Goal: Information Seeking & Learning: Check status

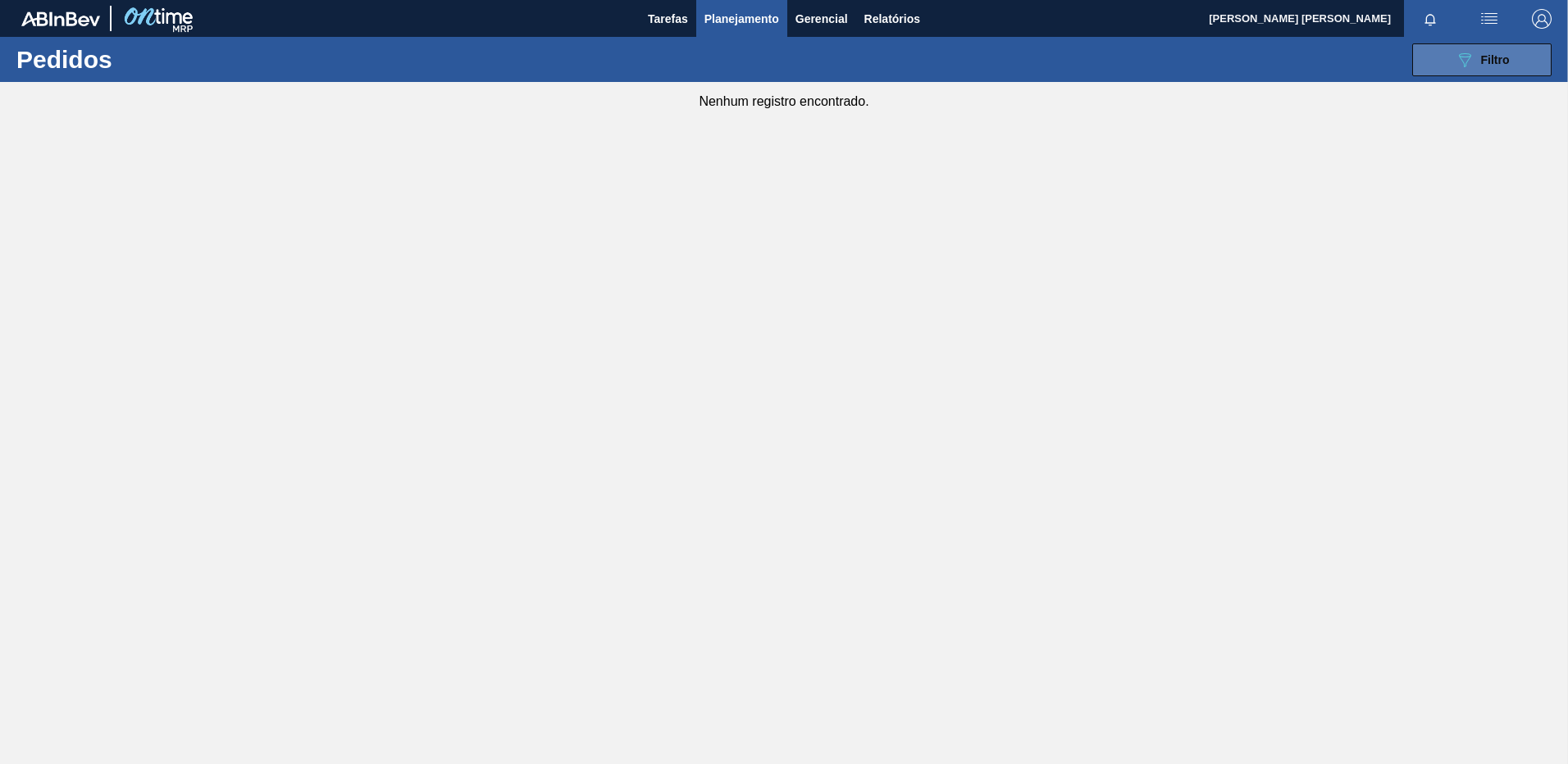
click at [1523, 62] on button "089F7B8B-B2A5-4AFE-B5C0-19BA573D28AC Filtro" at bounding box center [1482, 59] width 139 height 33
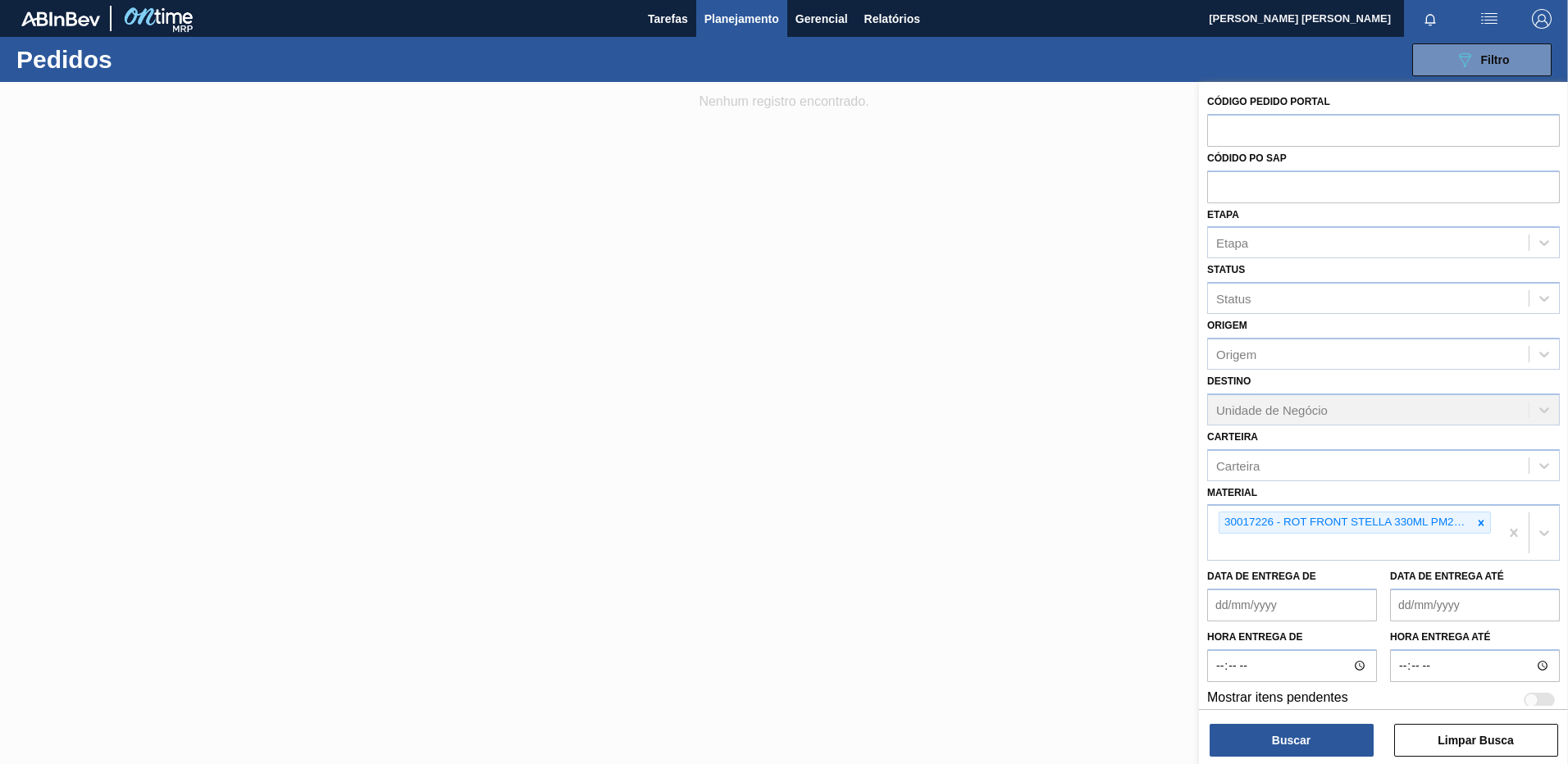
click at [923, 91] on div at bounding box center [784, 463] width 1568 height 764
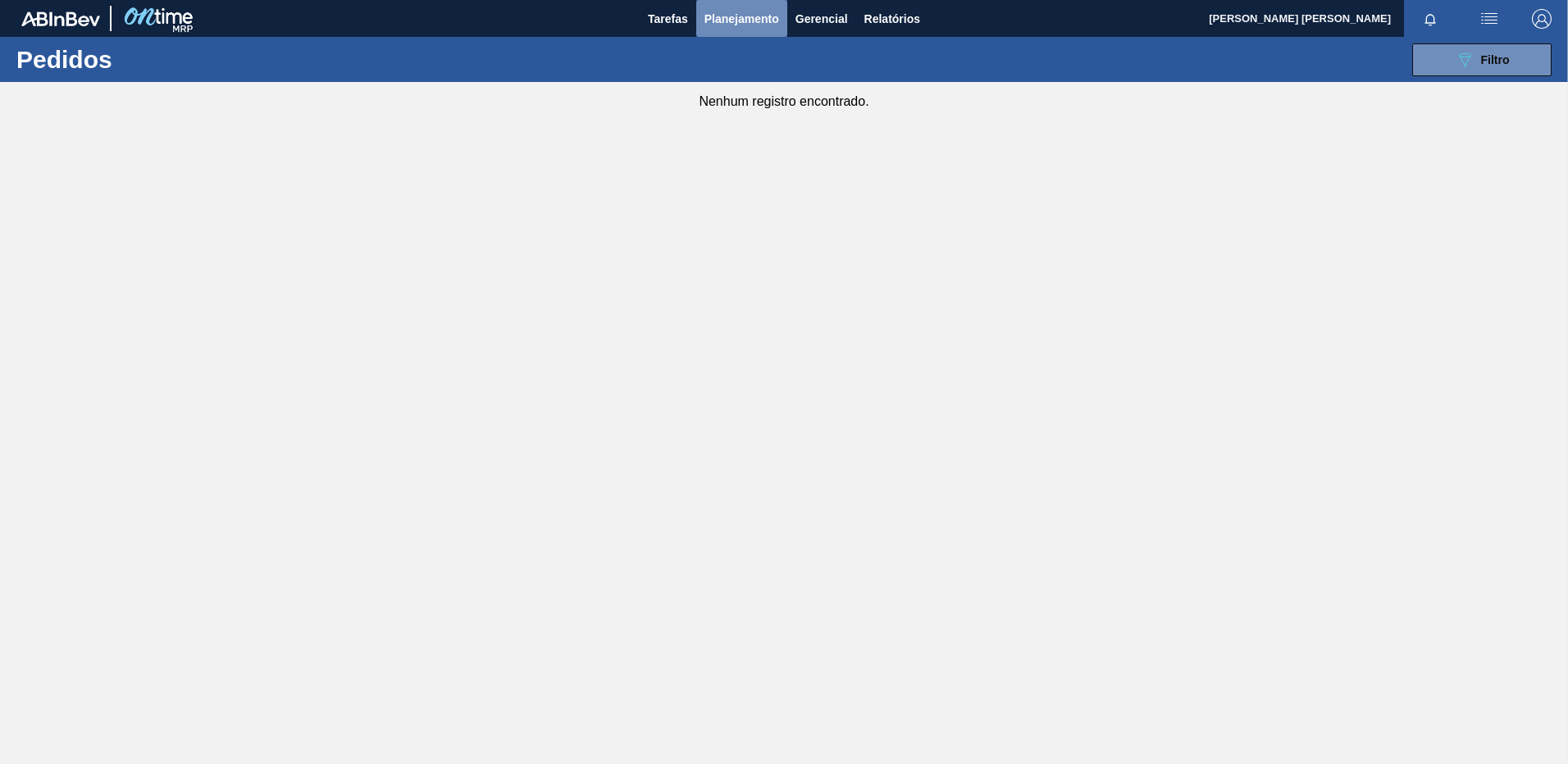
click at [765, 24] on span "Planejamento" at bounding box center [741, 19] width 74 height 20
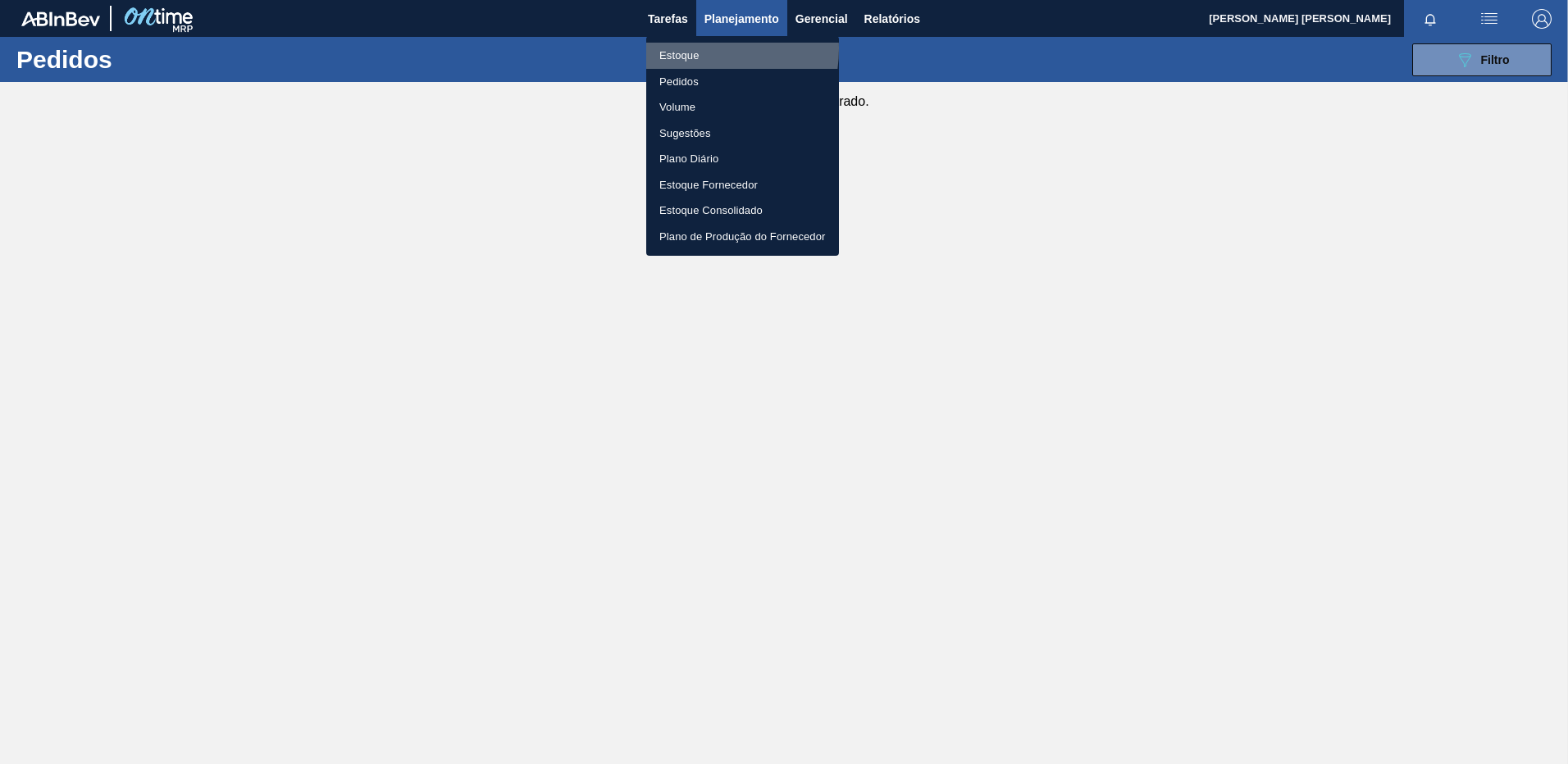
click at [687, 48] on li "Estoque" at bounding box center [742, 55] width 193 height 26
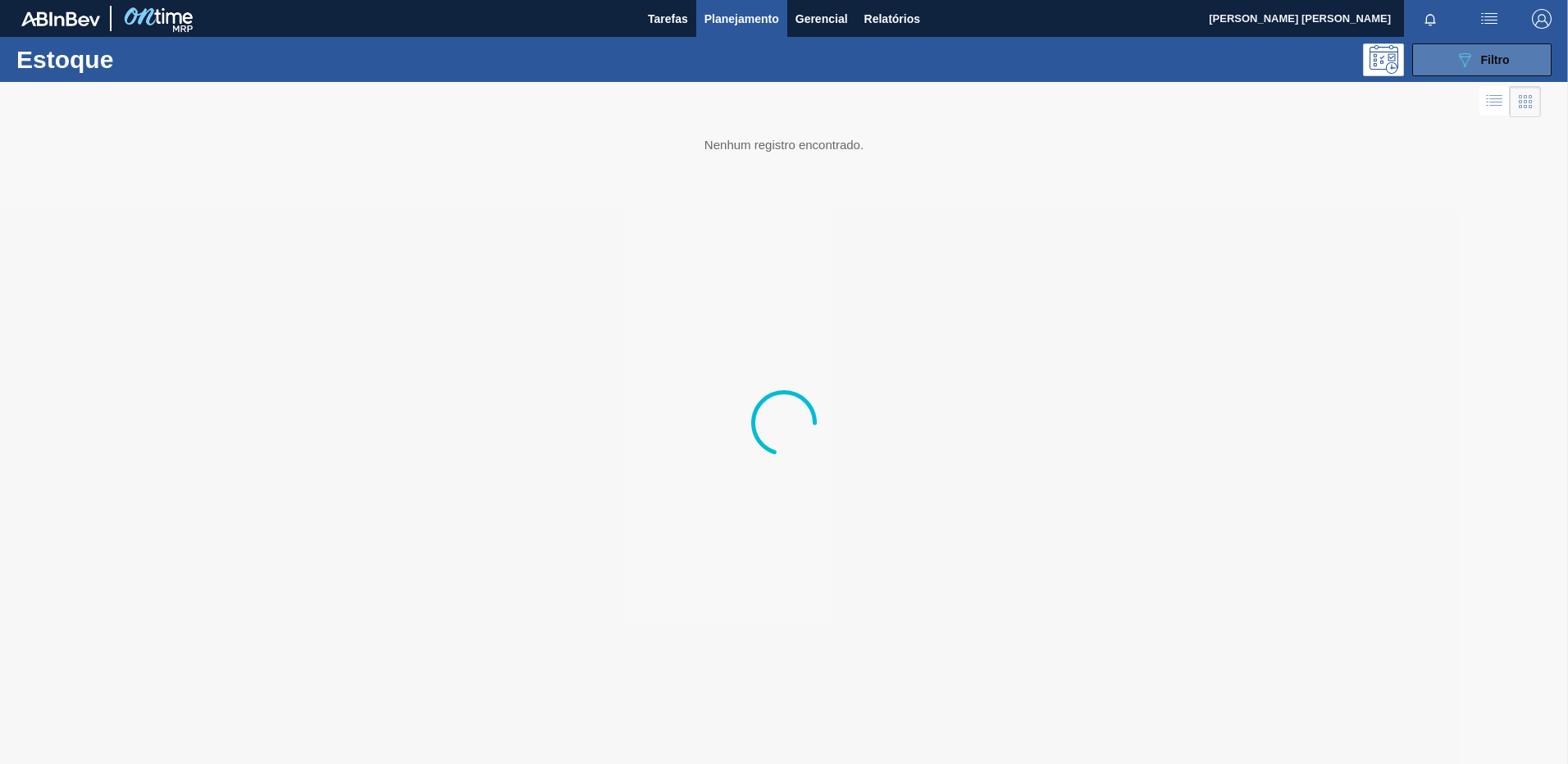
click at [1512, 59] on button "089F7B8B-B2A5-4AFE-B5C0-19BA573D28AC Filtro" at bounding box center [1482, 59] width 139 height 33
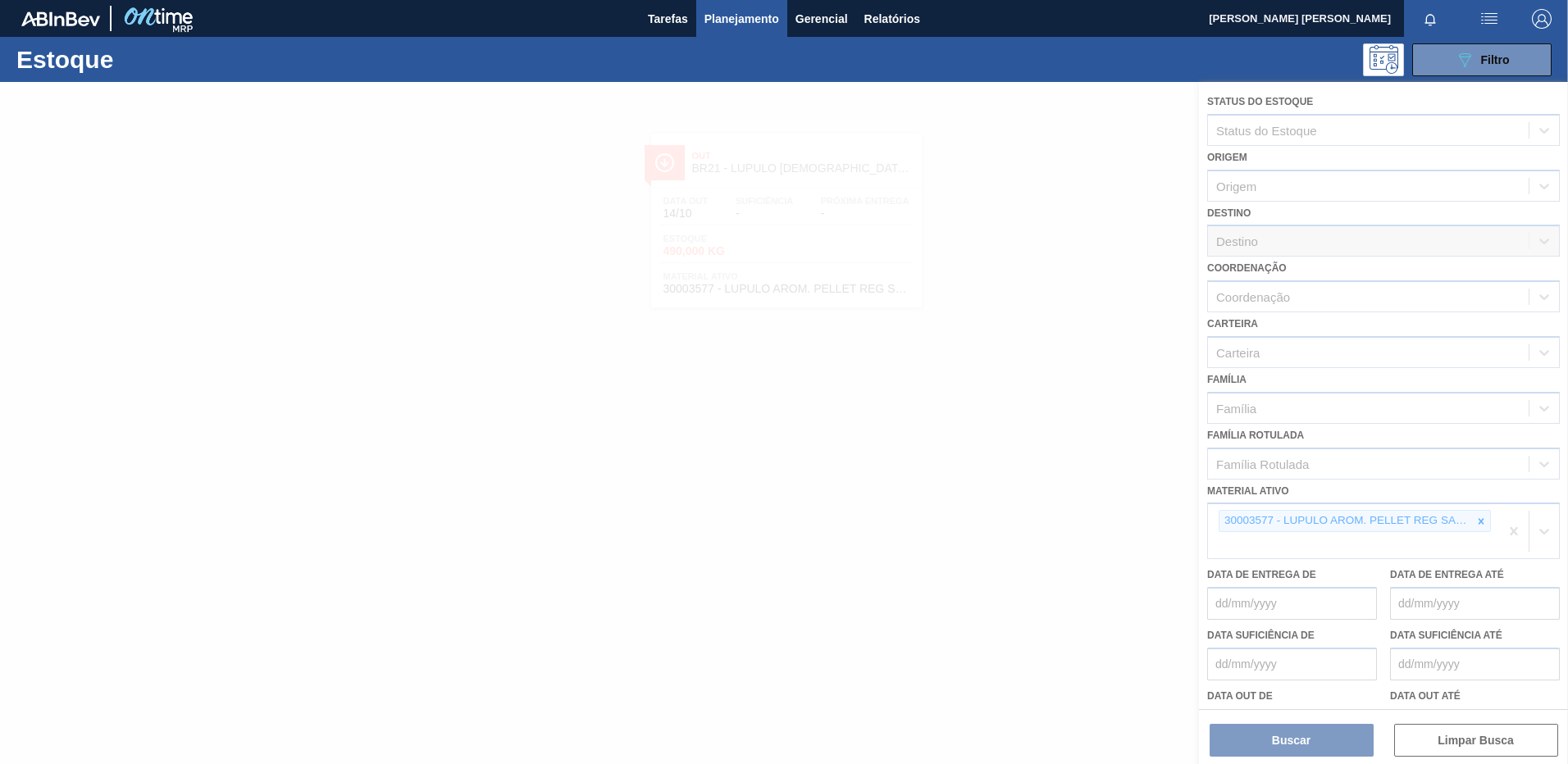
drag, startPoint x: 1513, startPoint y: 517, endPoint x: 1512, endPoint y: 524, distance: 7.1
click at [1512, 523] on div at bounding box center [784, 423] width 1568 height 682
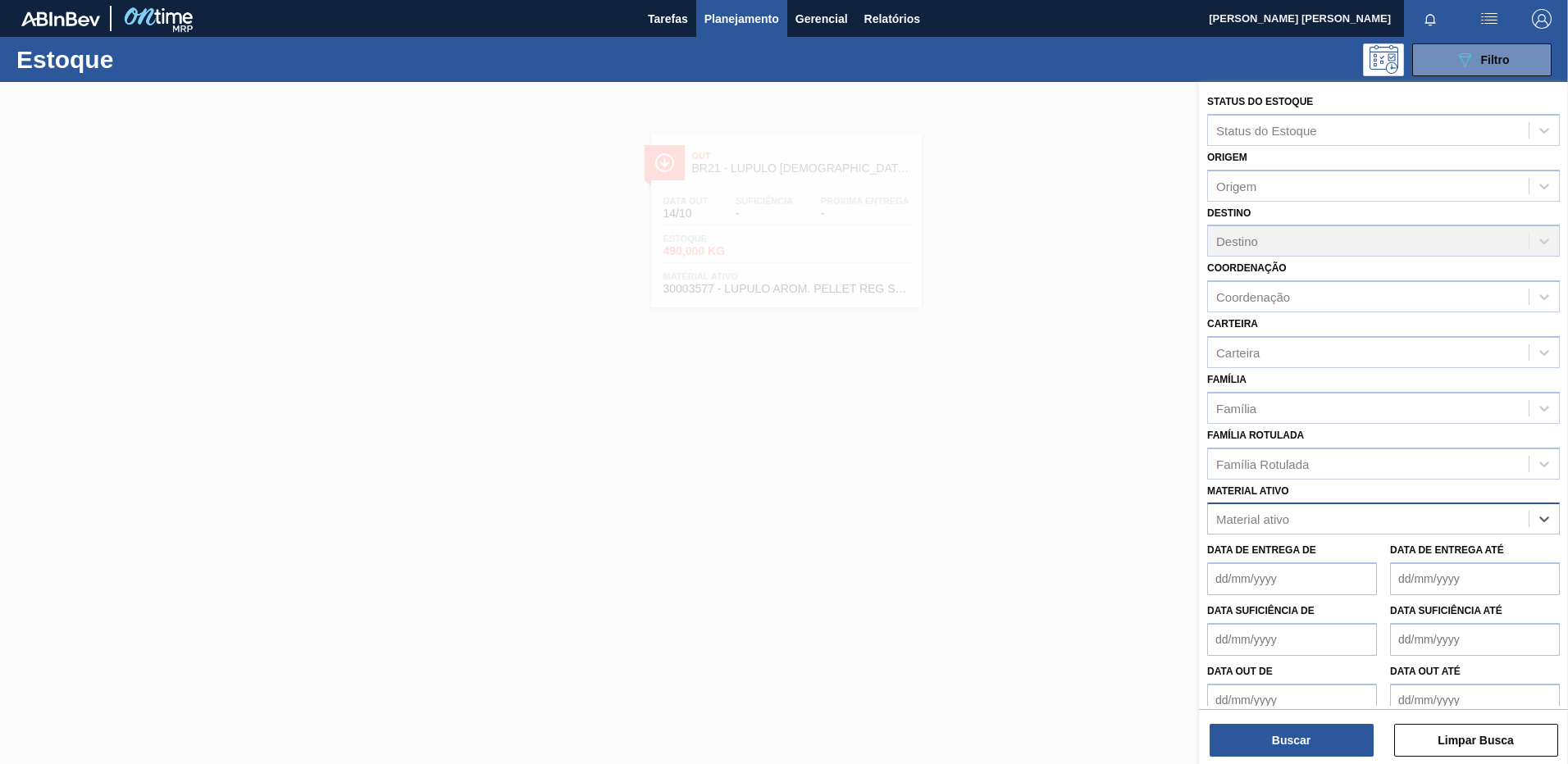
click at [1509, 523] on div "Material ativo" at bounding box center [1368, 519] width 321 height 23
paste ativo "30017226"
type ativo "30017226"
click at [1293, 557] on div "30017226 - ROT FRONT STELLA 330ML PM20 429" at bounding box center [1383, 559] width 353 height 30
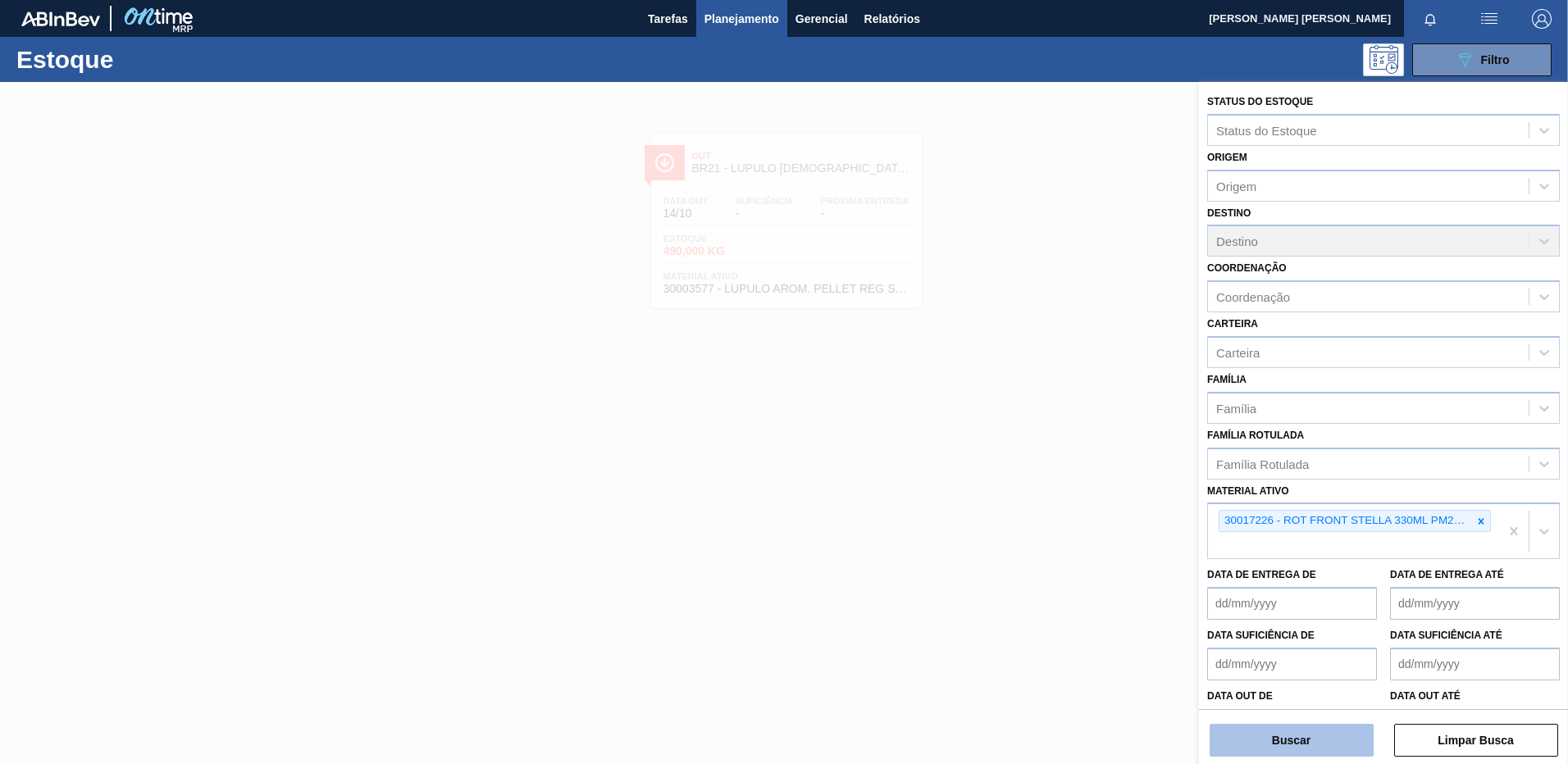
click at [1304, 745] on button "Buscar" at bounding box center [1292, 740] width 164 height 33
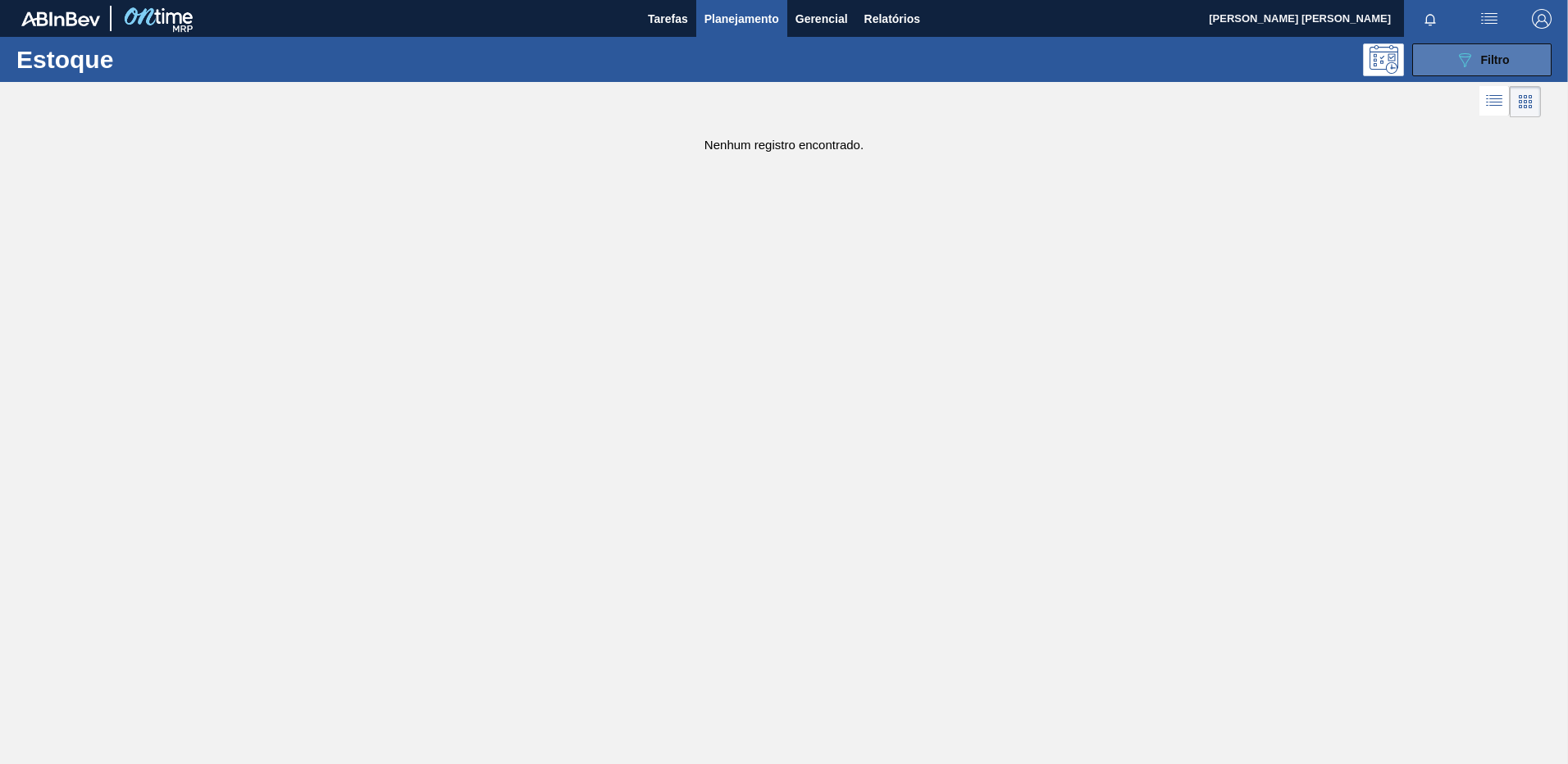
click at [1456, 50] on icon "089F7B8B-B2A5-4AFE-B5C0-19BA573D28AC" at bounding box center [1464, 59] width 20 height 20
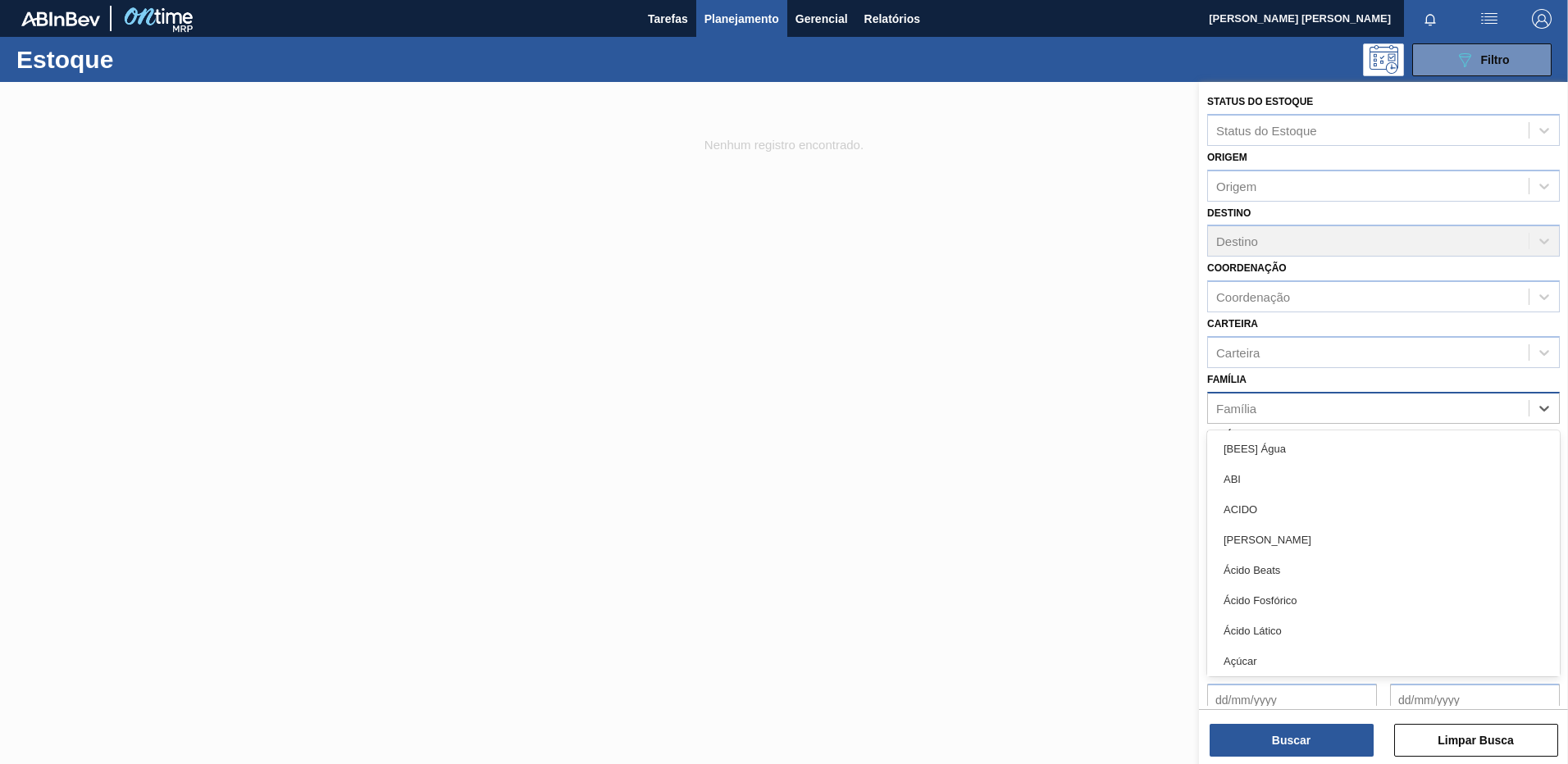
click at [1248, 407] on div "Família" at bounding box center [1236, 408] width 40 height 14
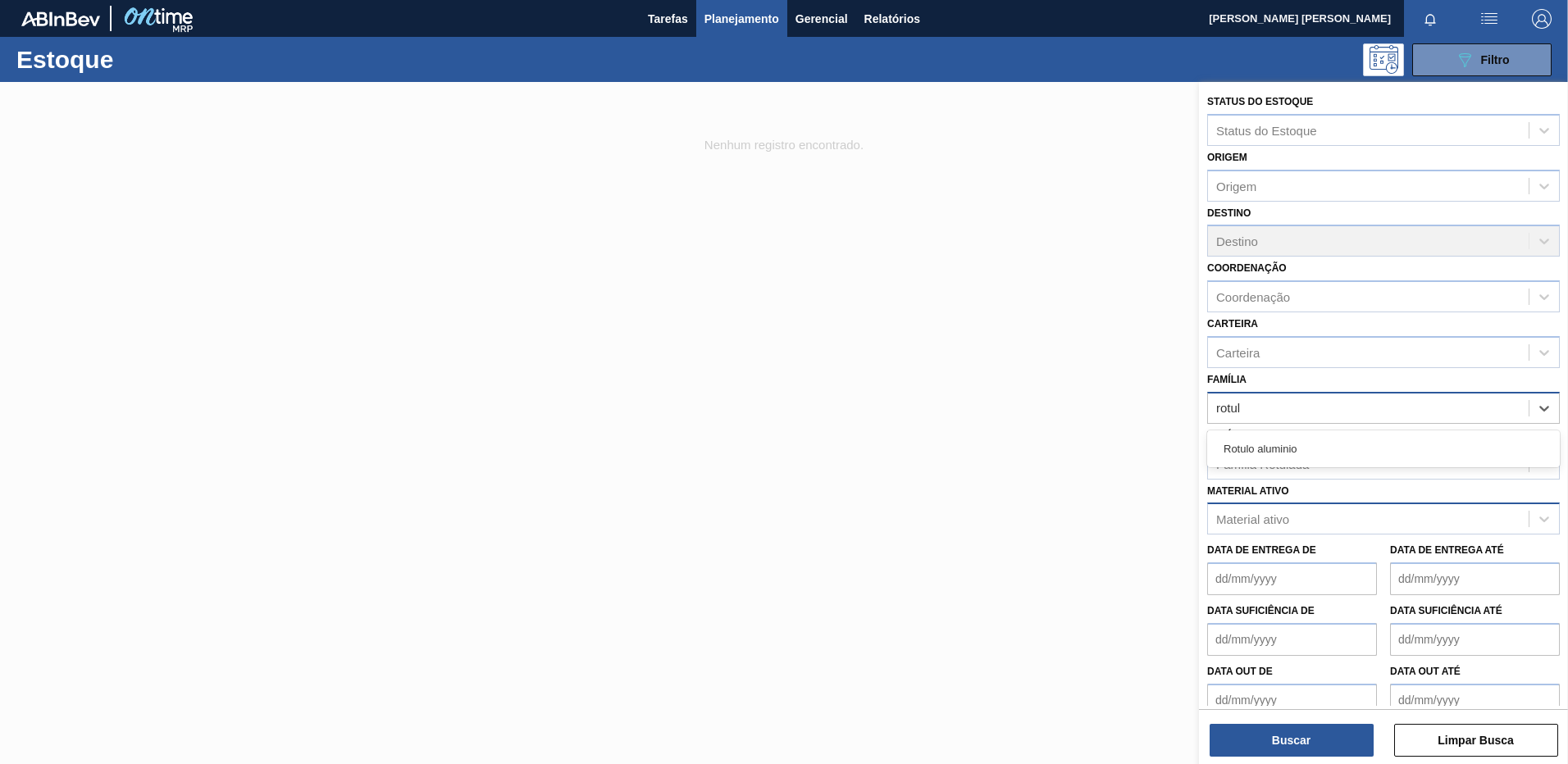
type input "rotul"
click at [1466, 385] on div "Família option Rotulo aluminio focused, 1 of 1. 1 result available for search t…" at bounding box center [1383, 396] width 353 height 55
click at [1307, 460] on div "Família Rotulada" at bounding box center [1262, 463] width 93 height 14
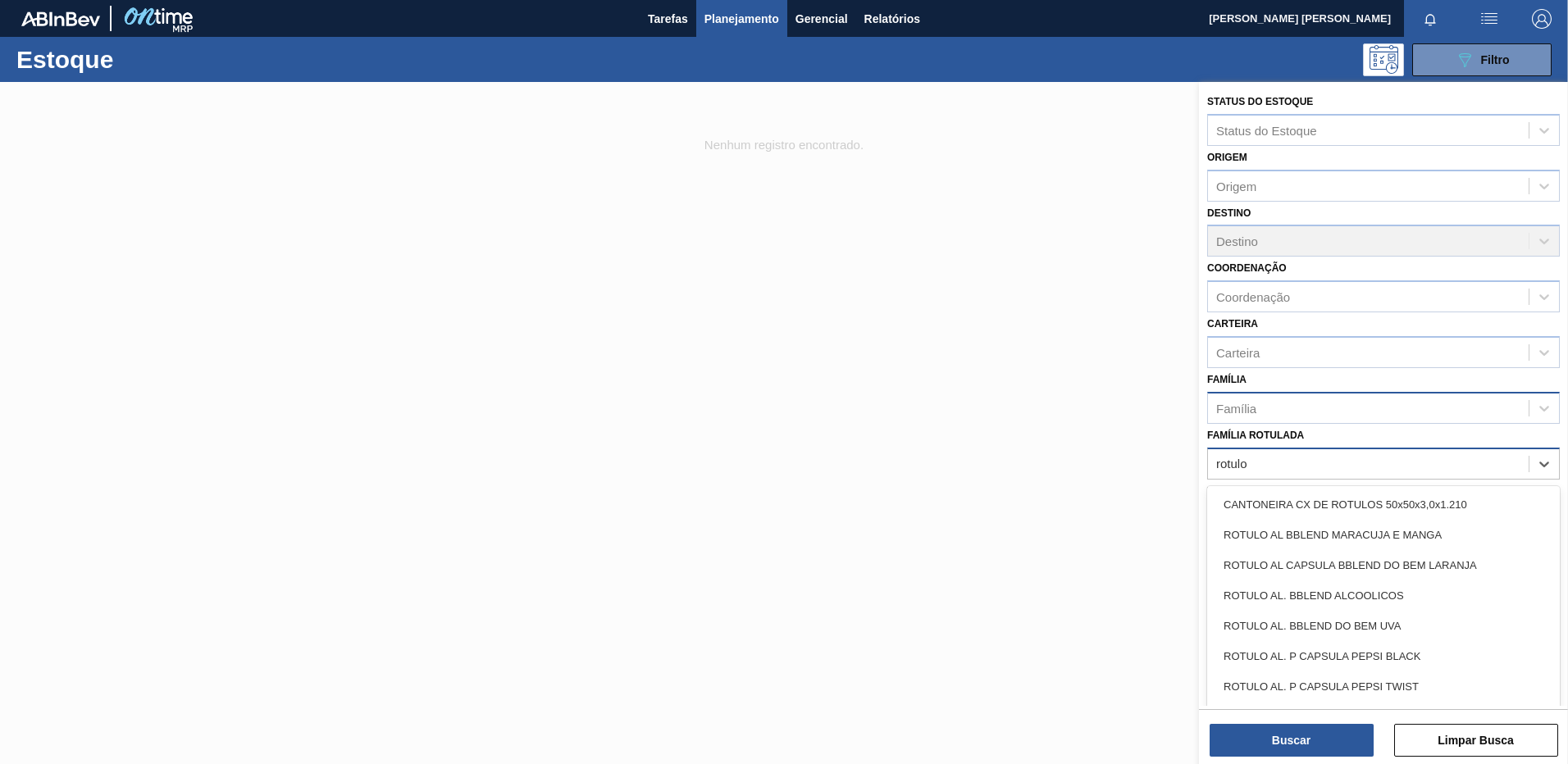
type Rotulada "rotulo"
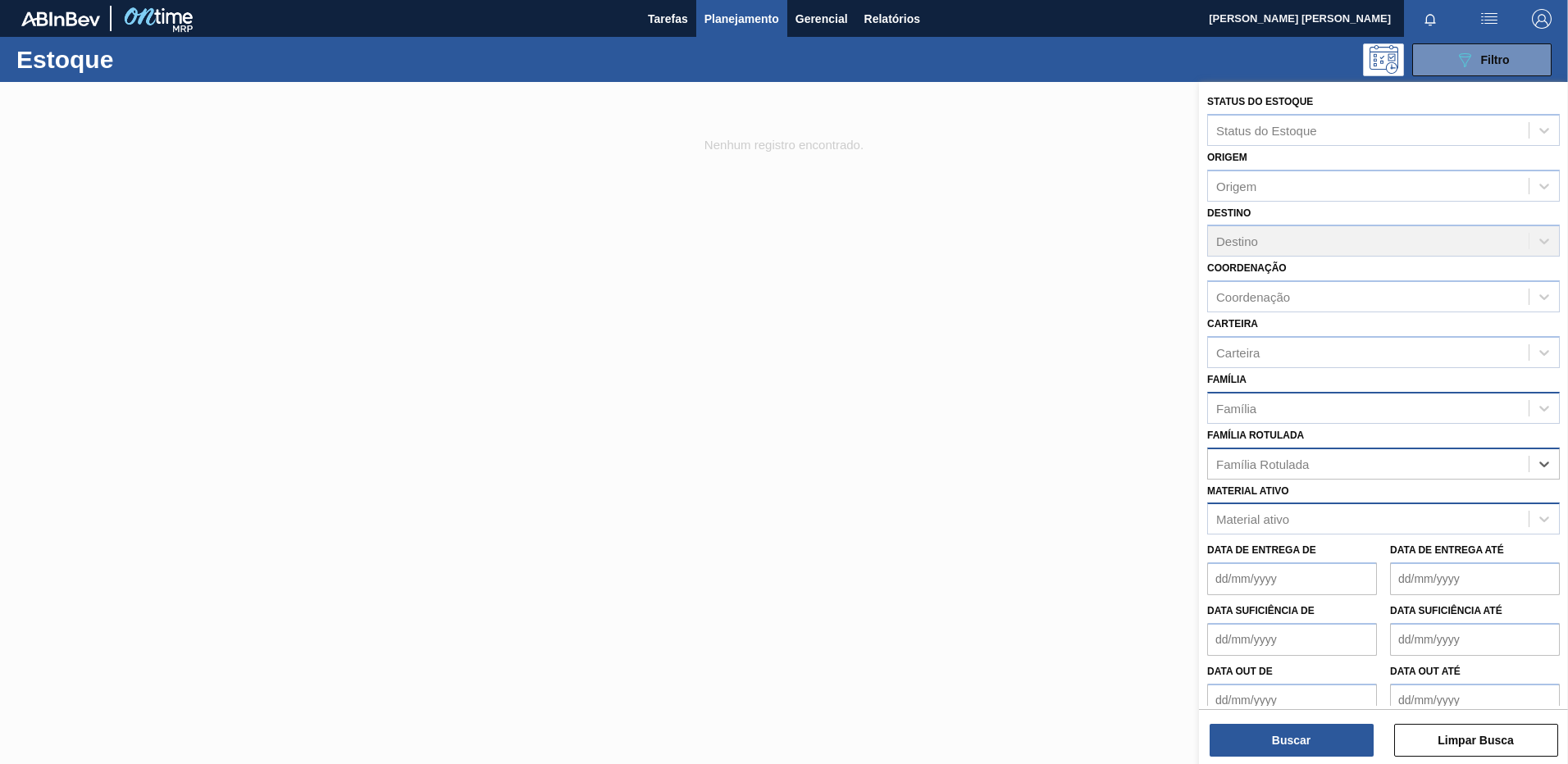
click at [722, 19] on span "Planejamento" at bounding box center [741, 19] width 74 height 20
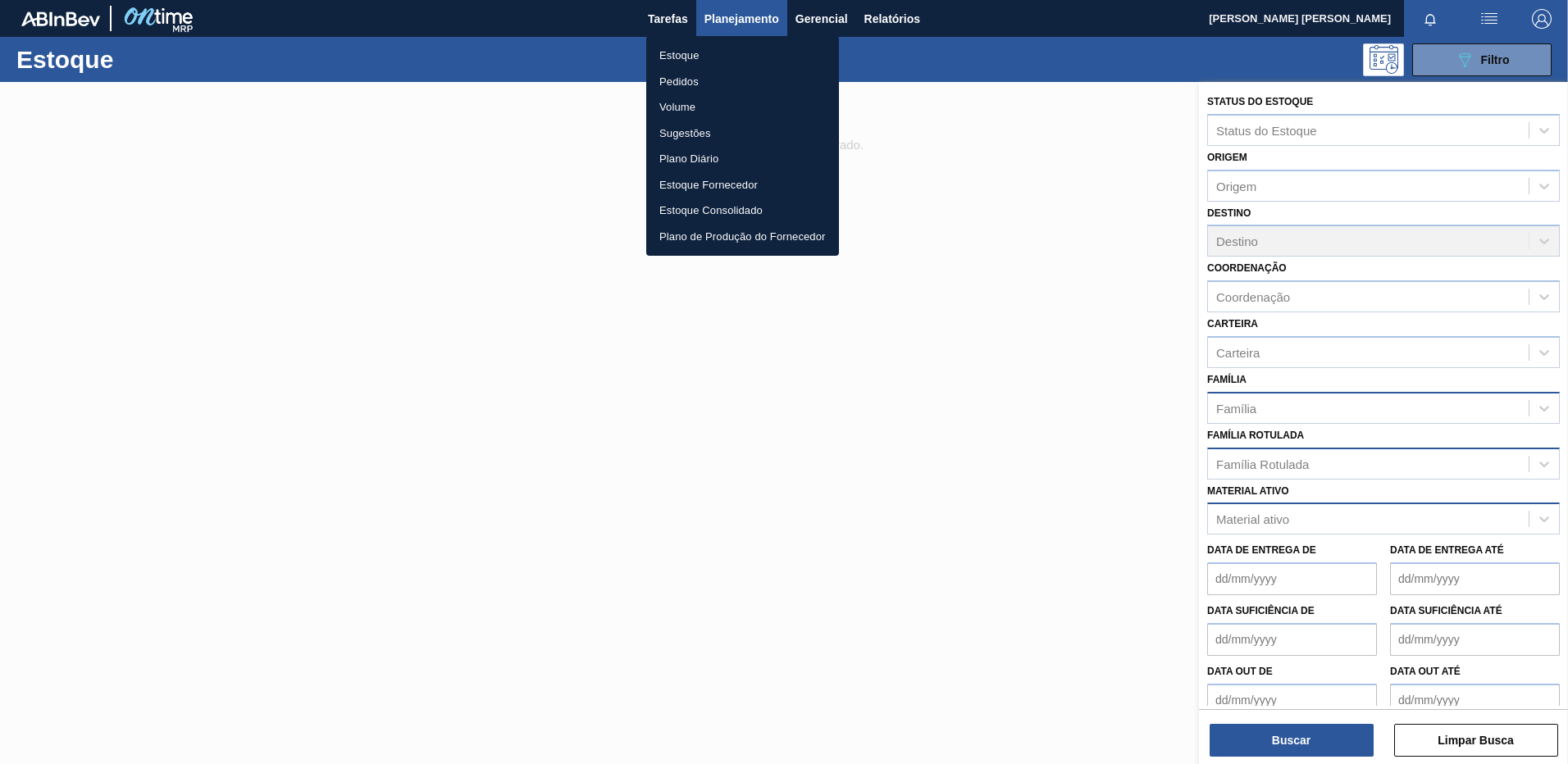
click at [1287, 535] on div at bounding box center [784, 382] width 1568 height 764
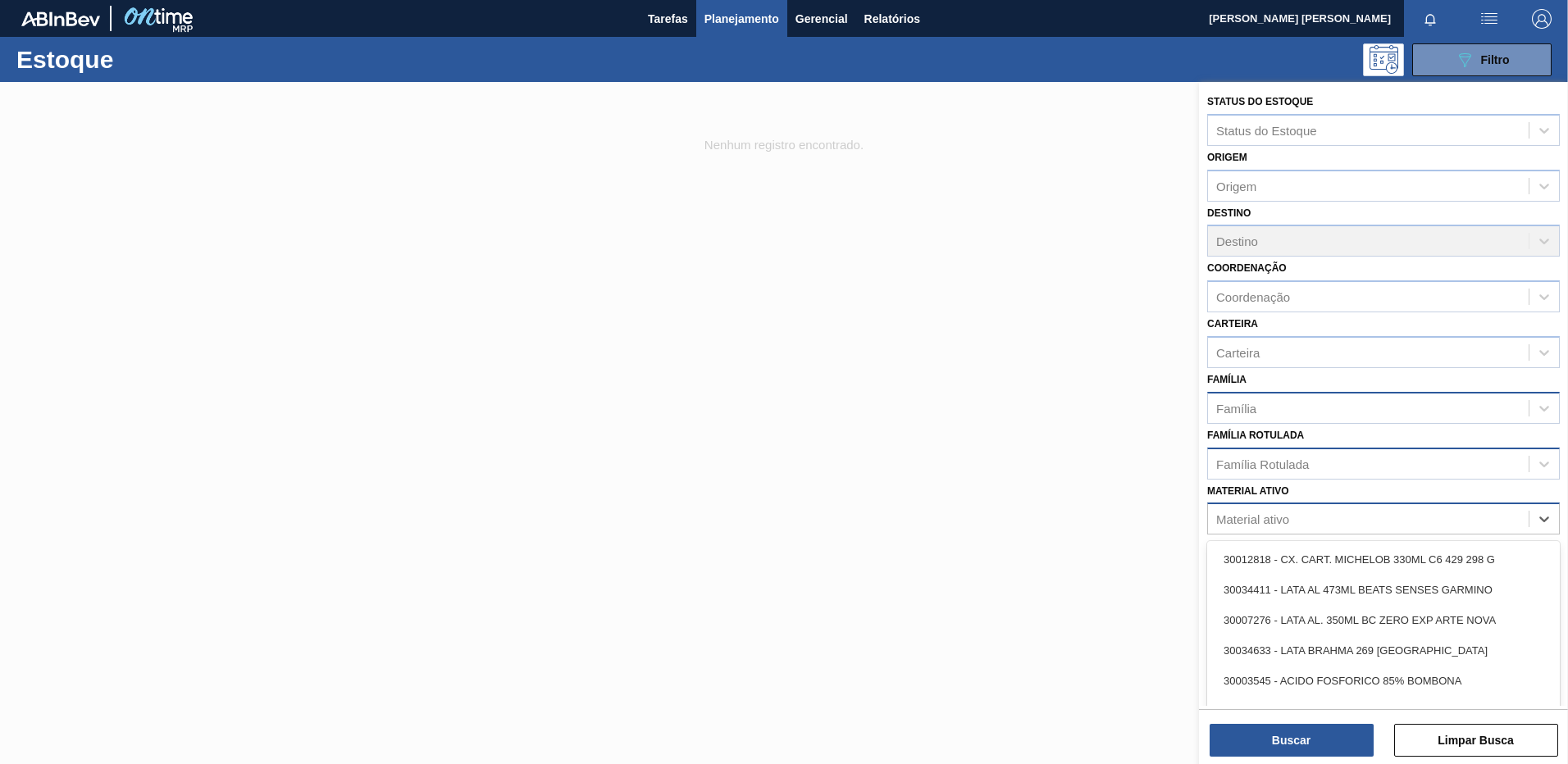
click at [1287, 524] on div "Material ativo" at bounding box center [1253, 519] width 73 height 14
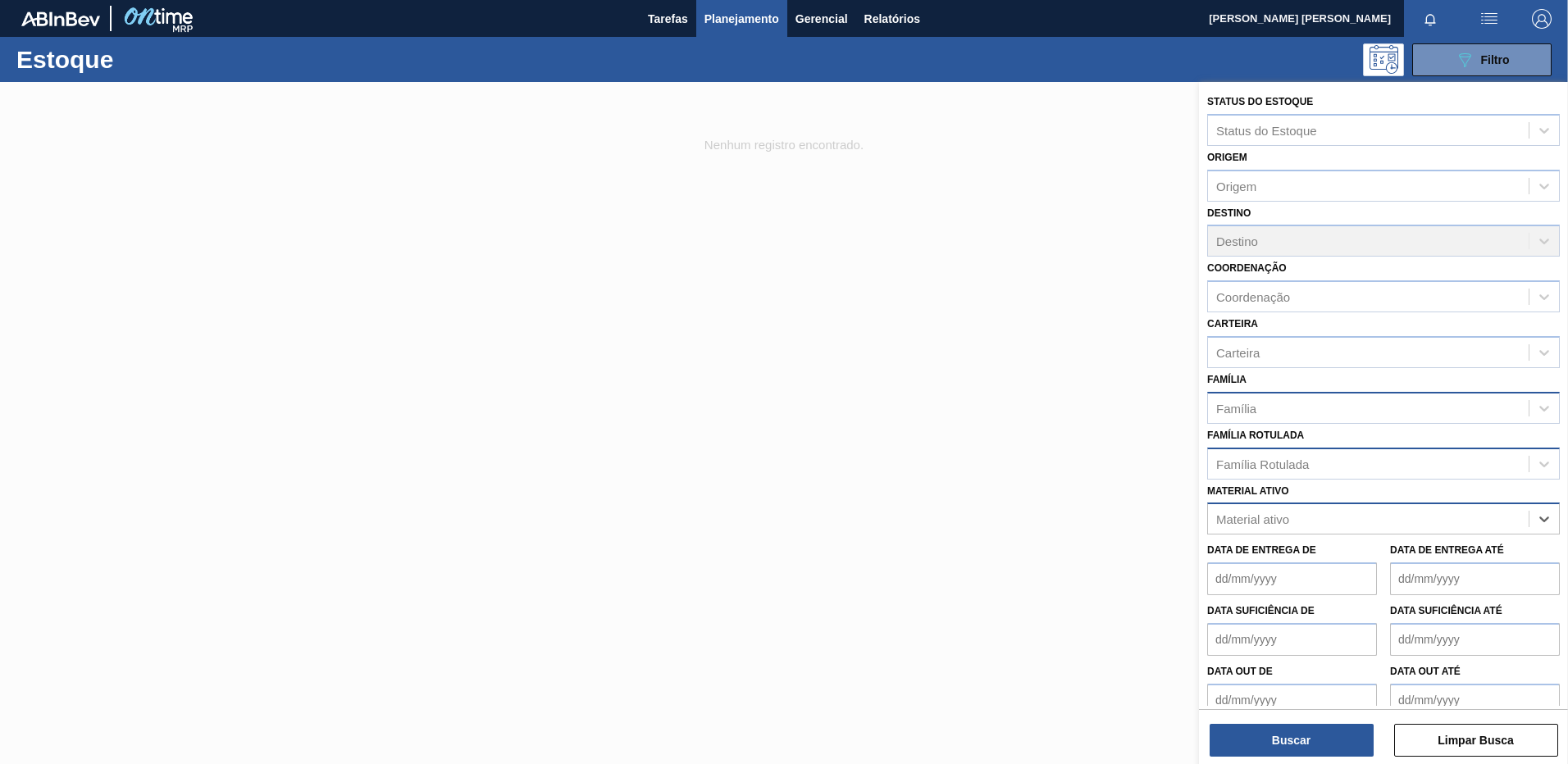
click at [1285, 521] on div "Material ativo" at bounding box center [1253, 519] width 73 height 14
type ativo "30030660"
click at [1302, 550] on div "30030660 - GARRAFA [PERSON_NAME] OW 330ML NF" at bounding box center [1383, 559] width 353 height 30
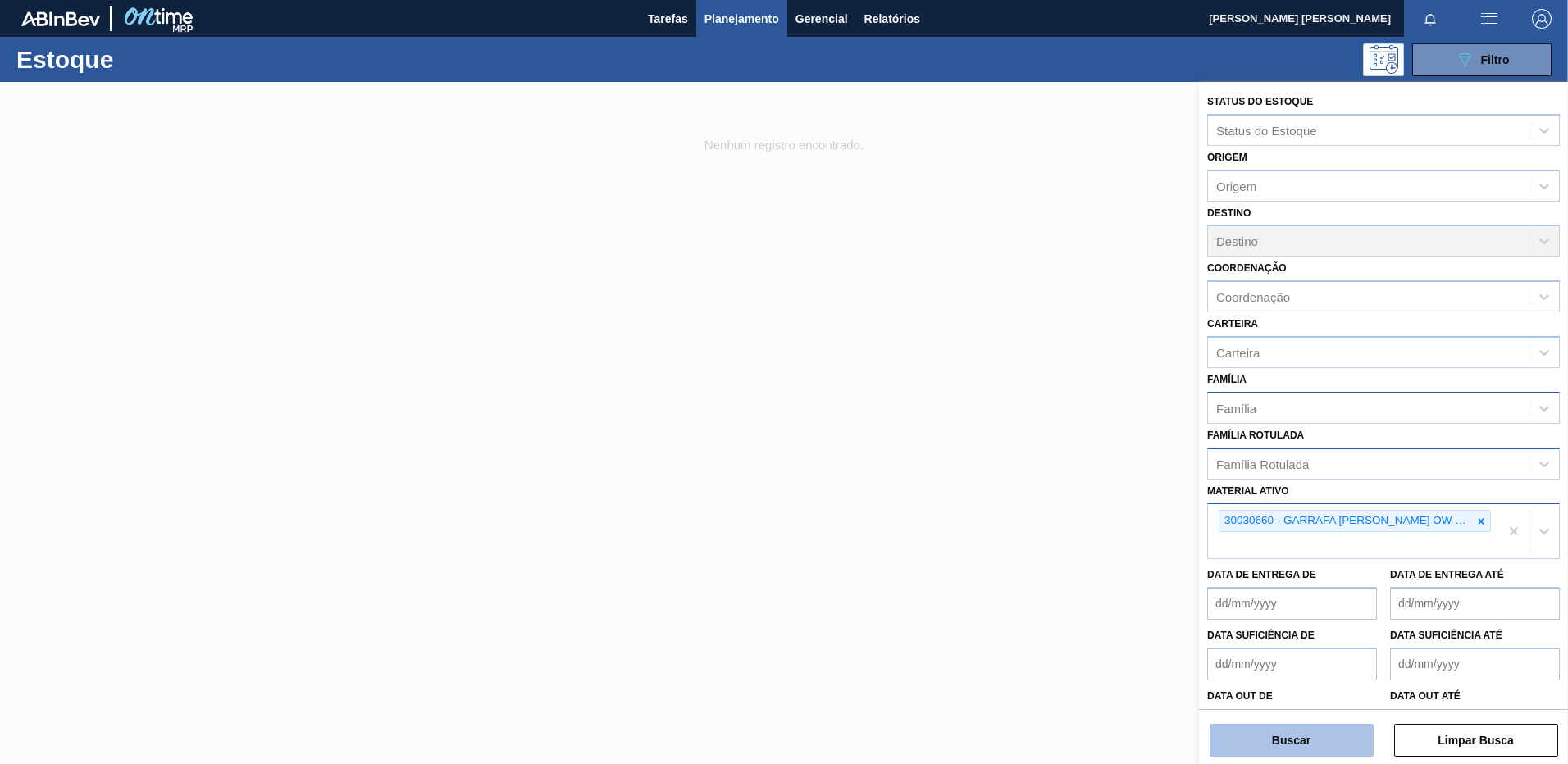
click at [1268, 754] on button "Buscar" at bounding box center [1292, 740] width 164 height 33
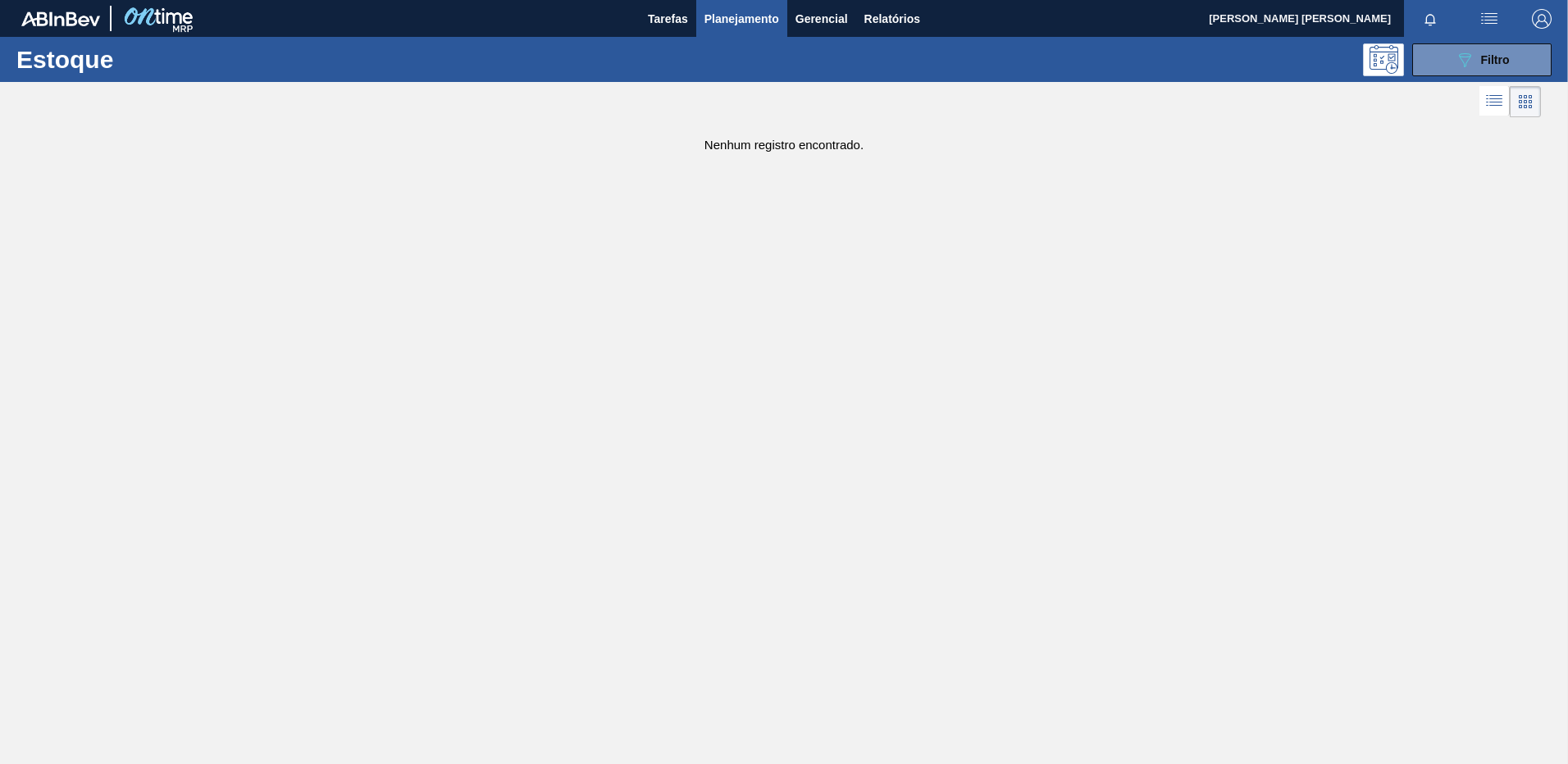
click at [699, 19] on button "Planejamento" at bounding box center [742, 18] width 91 height 37
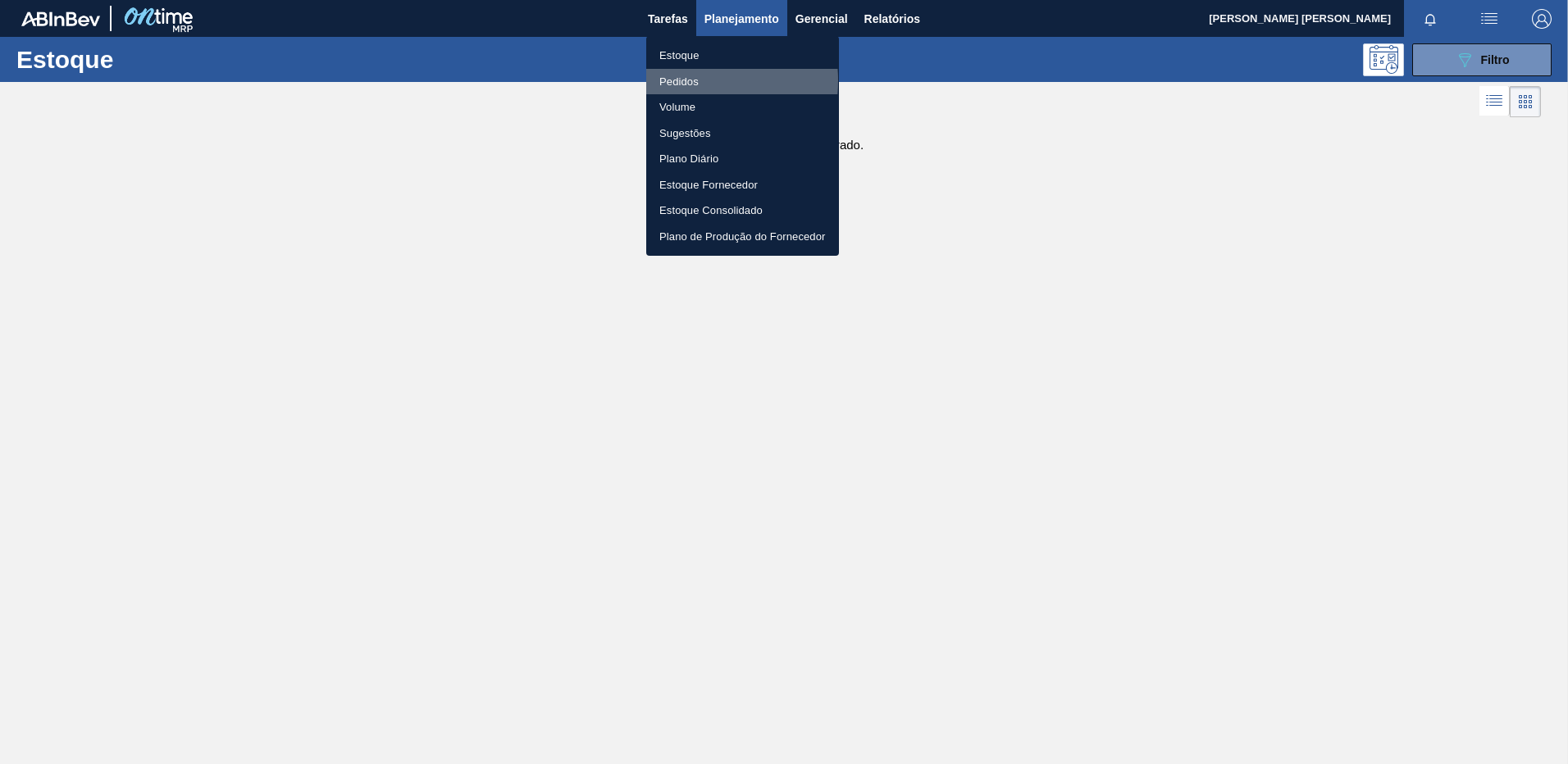
click at [677, 80] on li "Pedidos" at bounding box center [742, 82] width 193 height 26
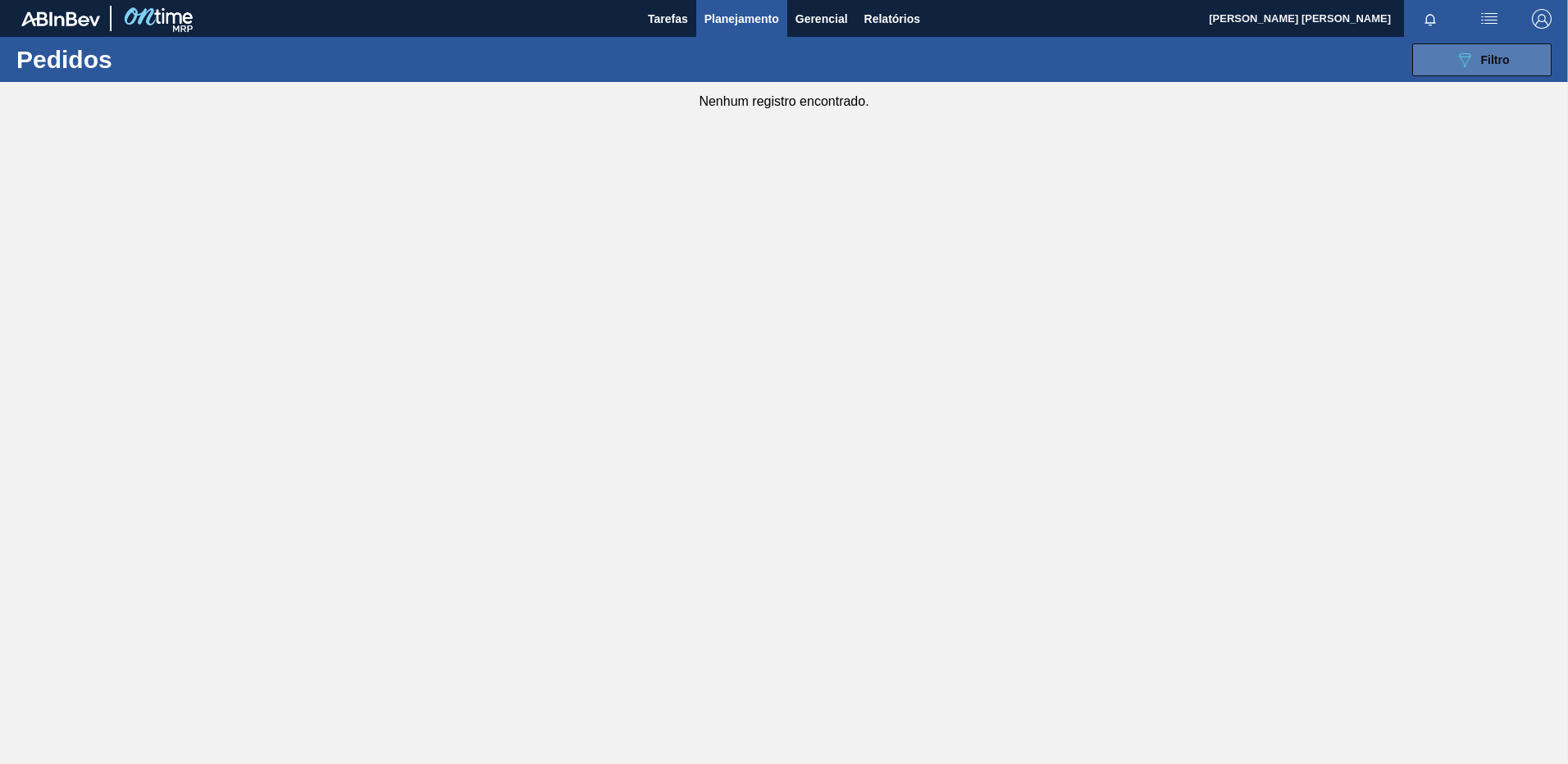
click at [1482, 67] on div "089F7B8B-B2A5-4AFE-B5C0-19BA573D28AC Filtro" at bounding box center [1482, 59] width 55 height 20
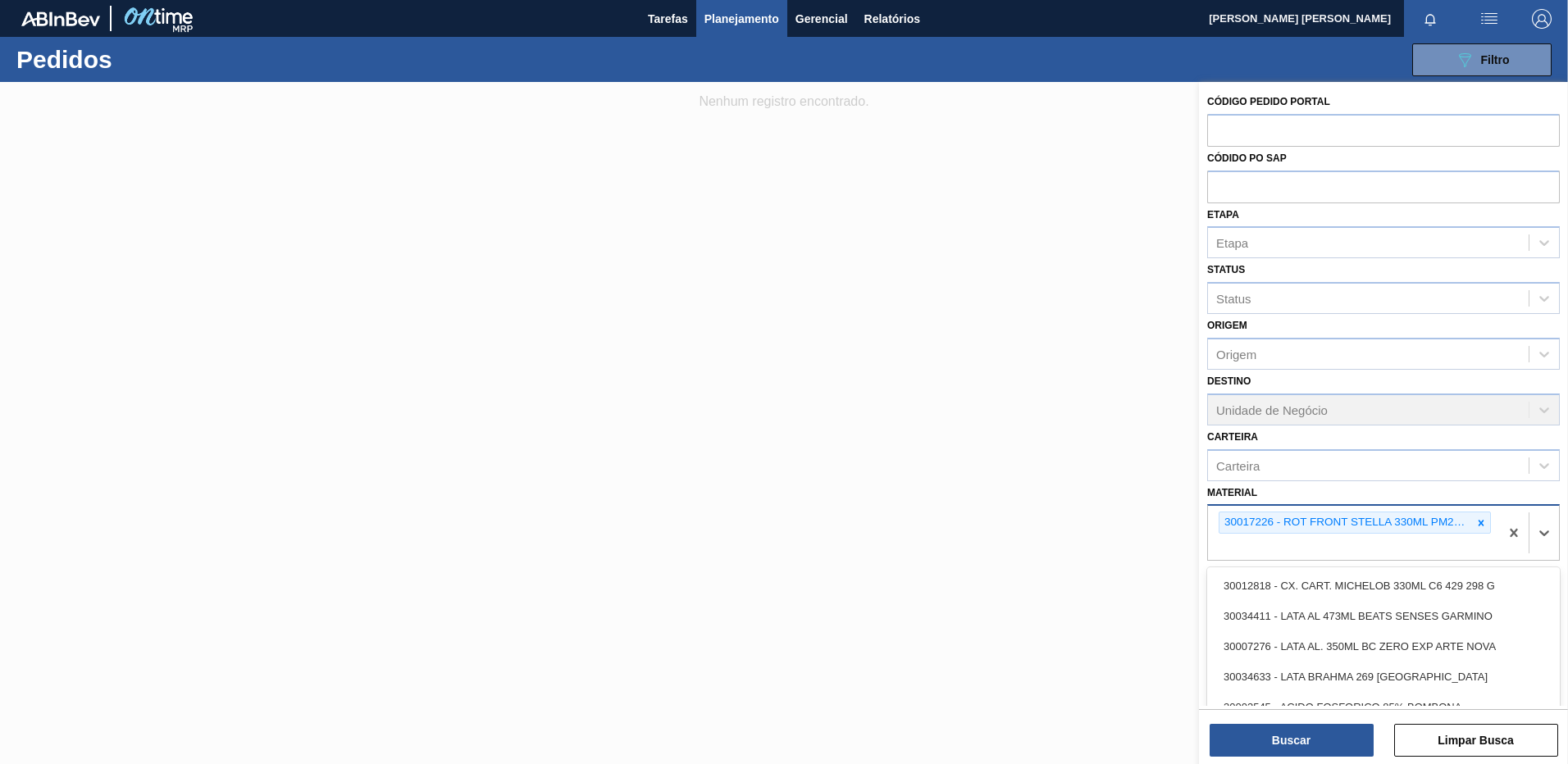
click at [1453, 545] on div "30017226 - ROT FRONT STELLA 330ML PM20 429" at bounding box center [1354, 533] width 291 height 55
click at [1479, 529] on div at bounding box center [1481, 522] width 18 height 21
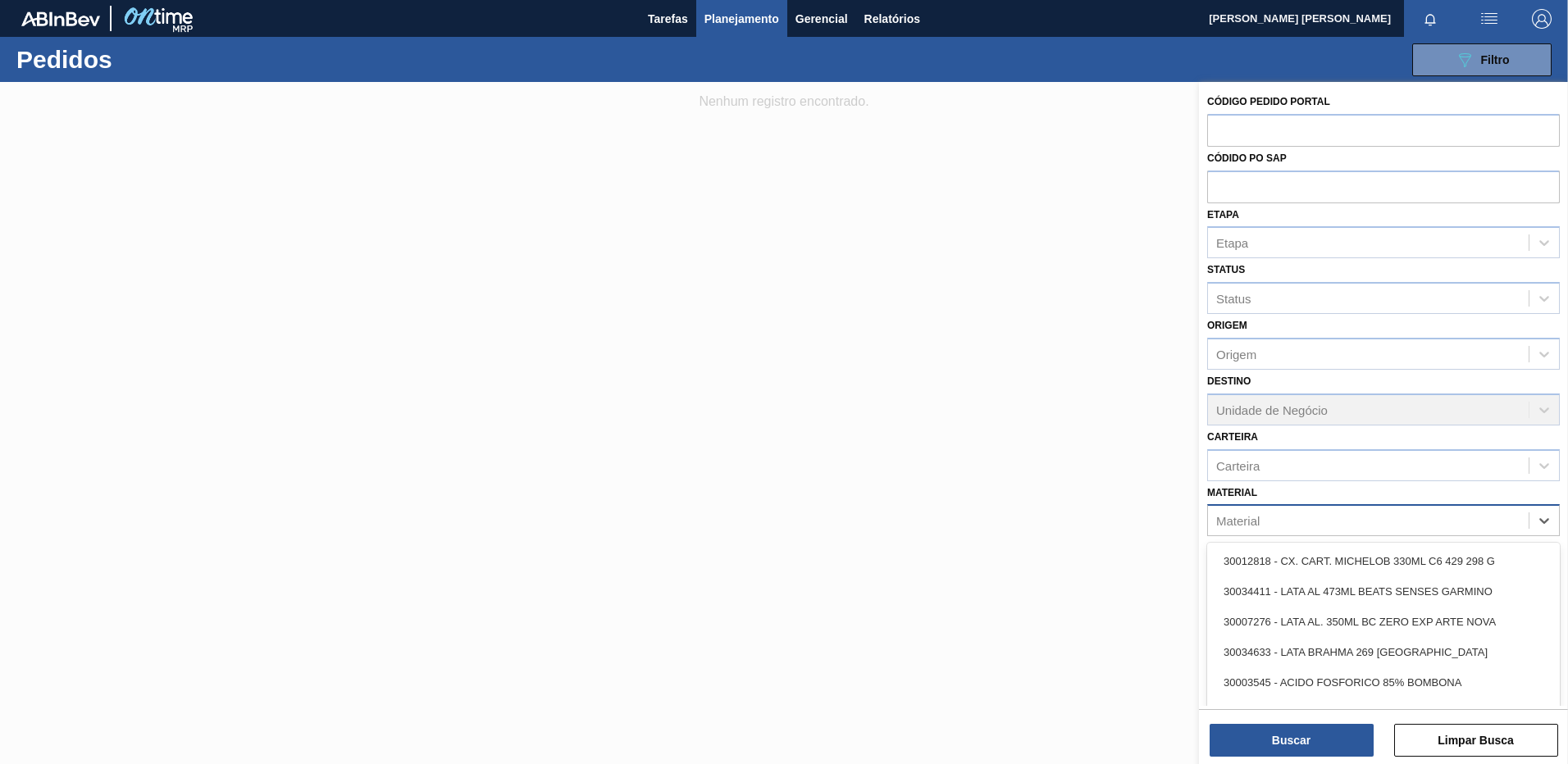
click at [1479, 529] on div "Material" at bounding box center [1368, 521] width 321 height 23
type input "3003066"
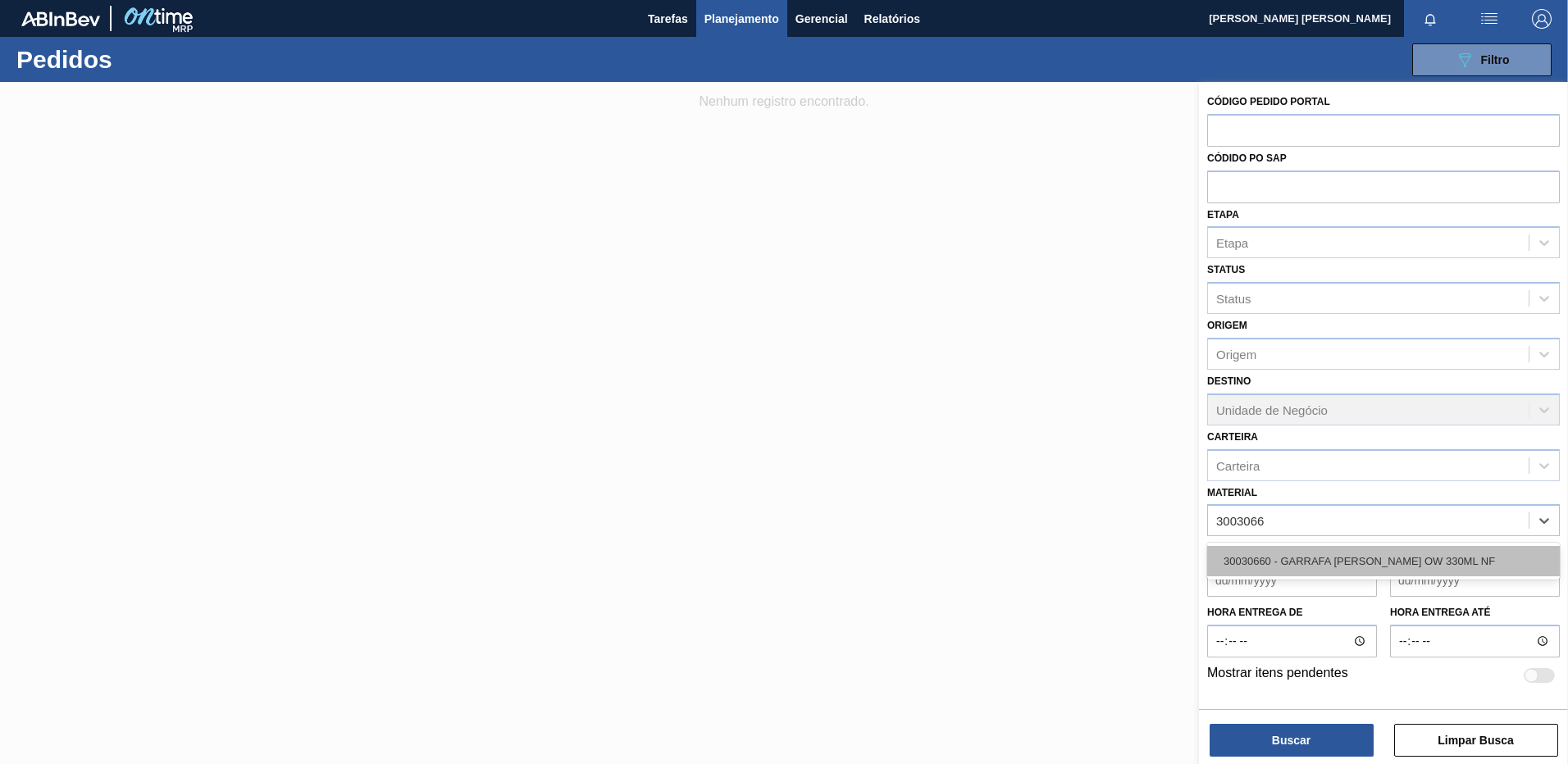
click at [1445, 567] on div "30030660 - GARRAFA [PERSON_NAME] OW 330ML NF" at bounding box center [1383, 561] width 353 height 30
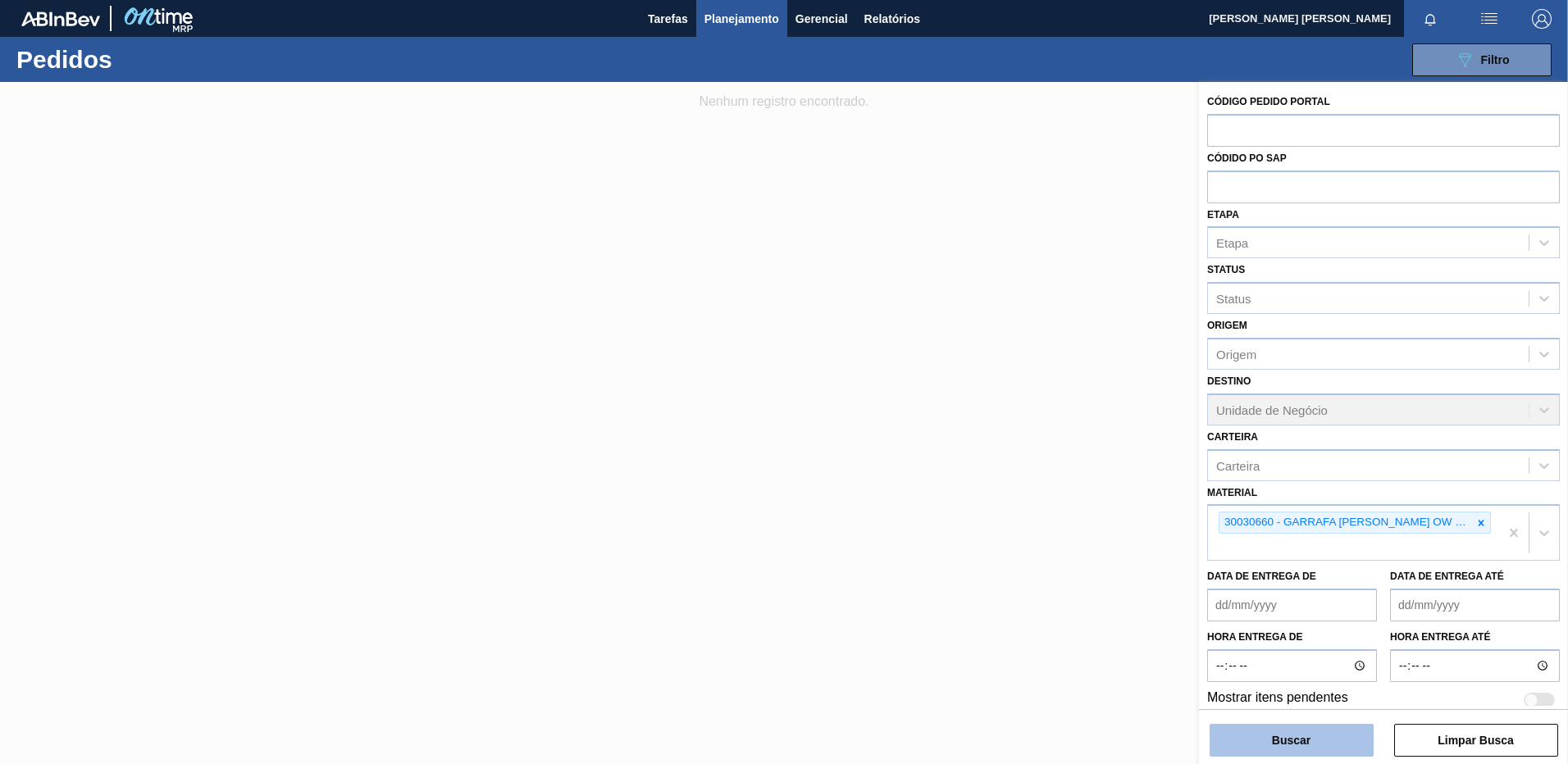
click at [1306, 751] on button "Buscar" at bounding box center [1292, 740] width 164 height 33
